Goal: Communication & Community: Ask a question

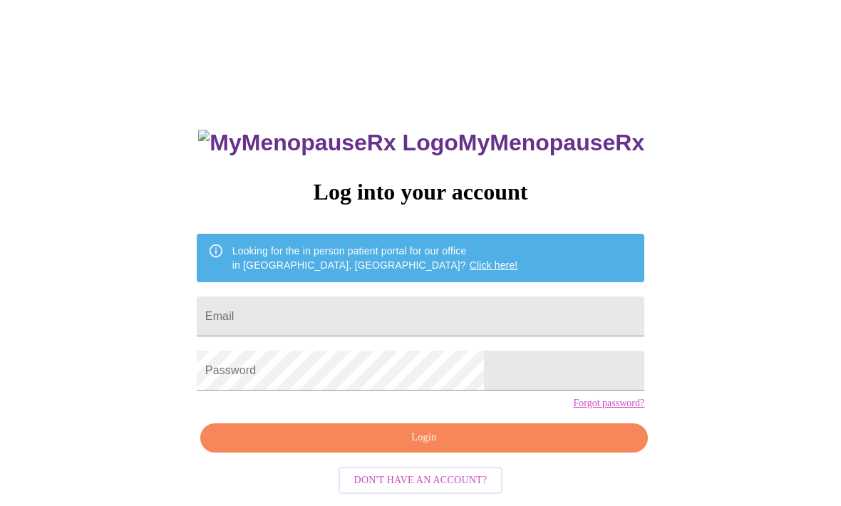
scroll to position [61, 0]
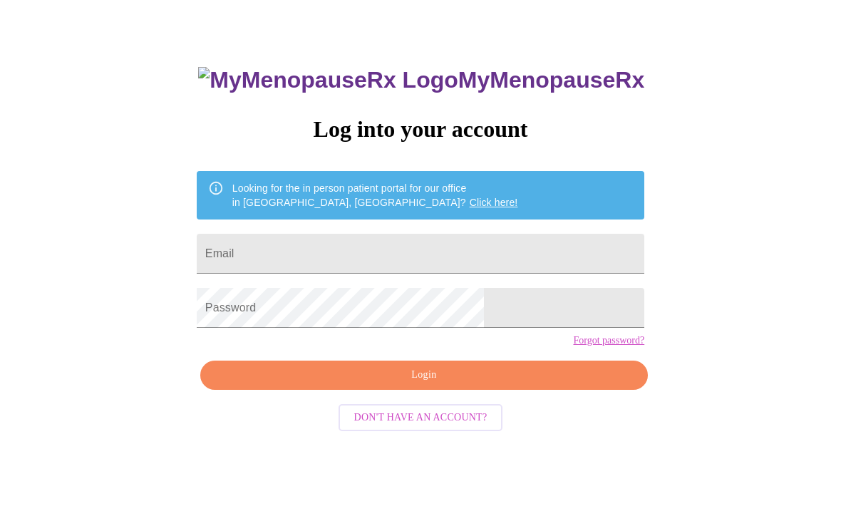
click at [478, 263] on input "Email" at bounding box center [421, 255] width 448 height 40
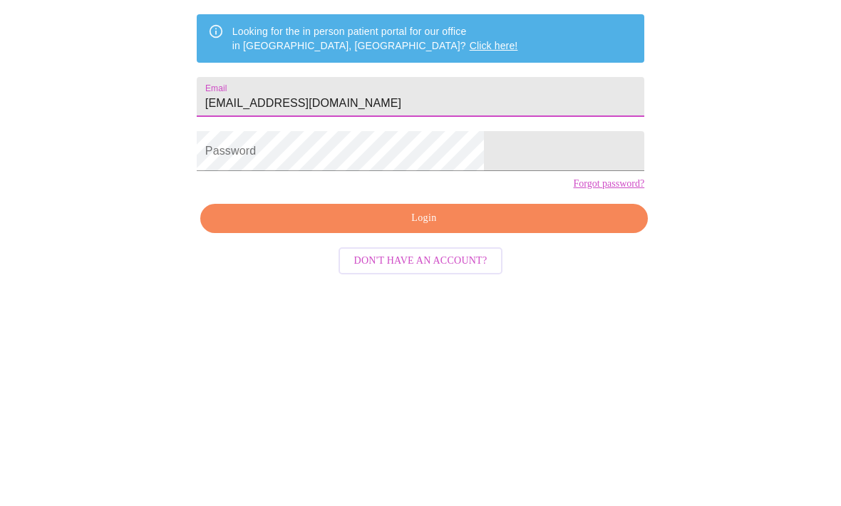
type input "[EMAIL_ADDRESS][DOMAIN_NAME]"
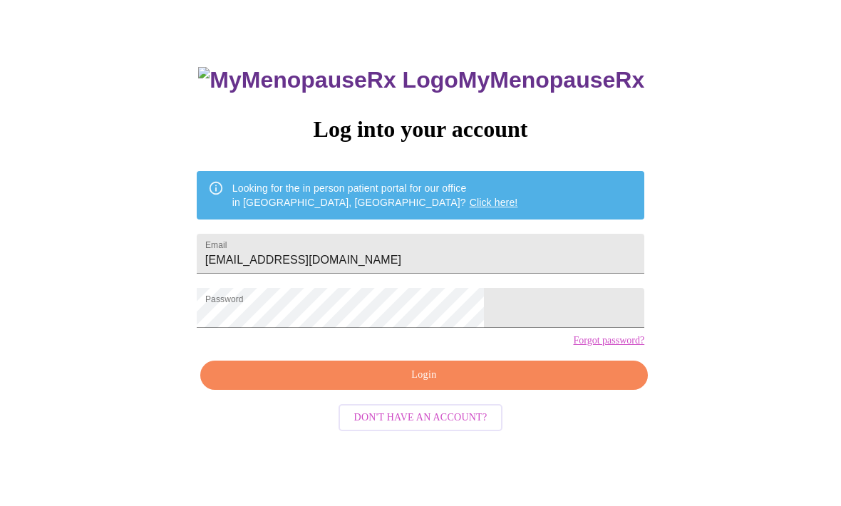
click at [470, 385] on span "Login" at bounding box center [424, 376] width 415 height 18
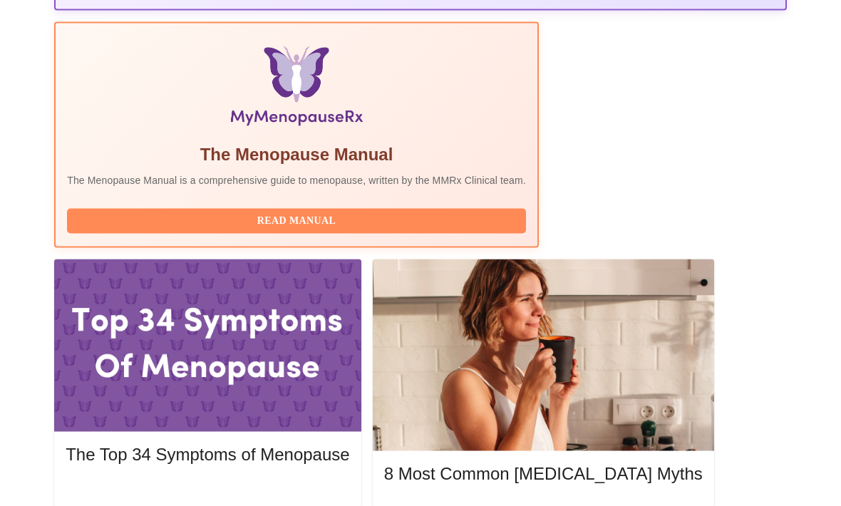
scroll to position [469, 0]
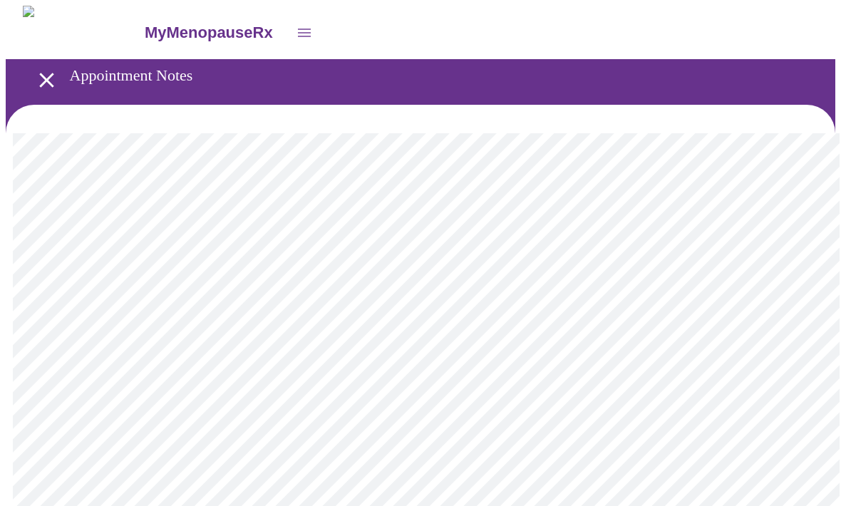
click at [296, 24] on icon "open drawer" at bounding box center [304, 32] width 17 height 17
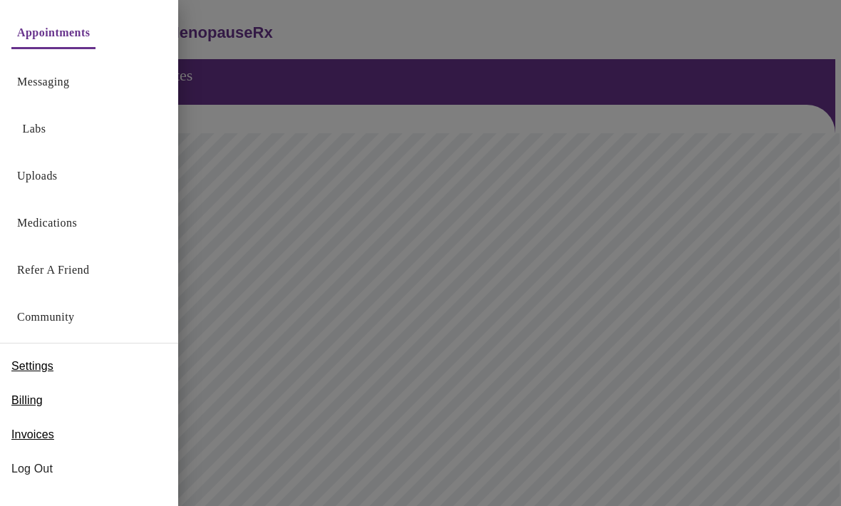
click at [43, 89] on link "Messaging" at bounding box center [43, 82] width 52 height 20
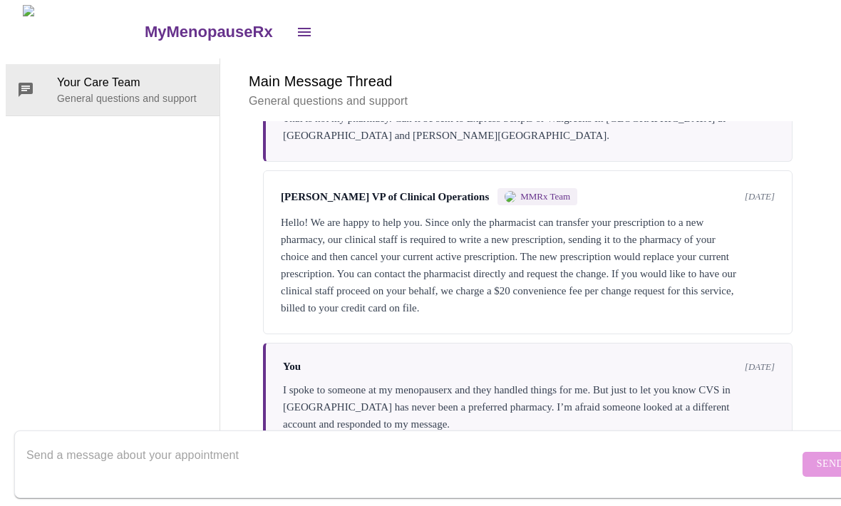
scroll to position [53, 0]
click at [60, 457] on textarea "Send a message about your appointment" at bounding box center [412, 465] width 773 height 46
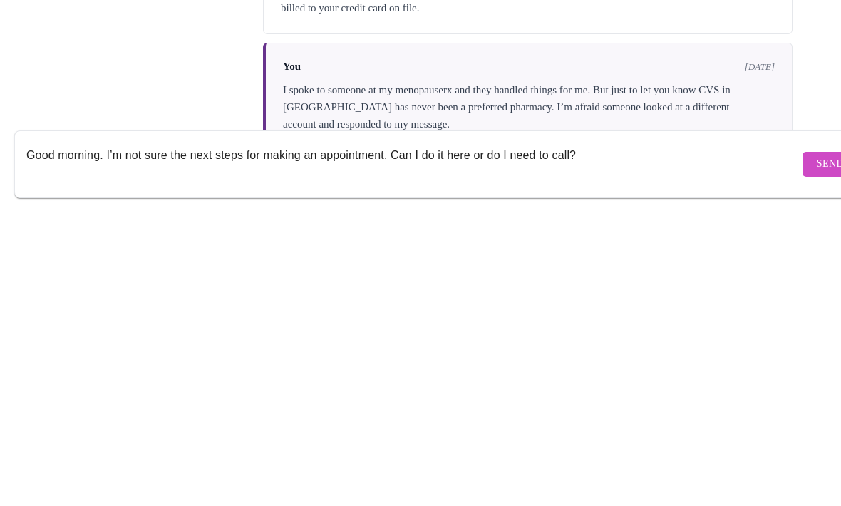
click at [319, 442] on textarea "Good morning. I’m not sure the next steps for making an appointment. Can I do i…" at bounding box center [412, 465] width 773 height 46
click at [628, 442] on textarea "Good morning. I’m not sure the next steps for making a follow up appointment. C…" at bounding box center [412, 465] width 773 height 46
type textarea "Good morning. I’m not sure the next steps for making a follow up appointment. C…"
click at [817, 456] on span "Send" at bounding box center [830, 465] width 27 height 18
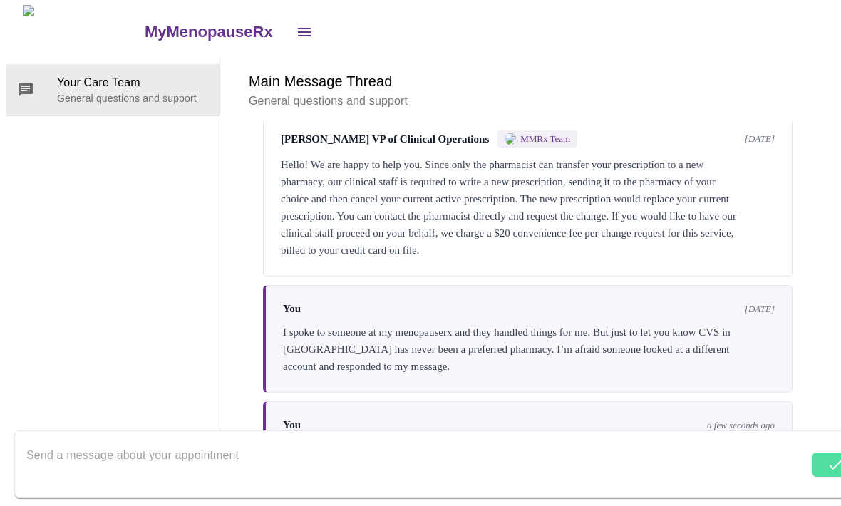
scroll to position [910, 0]
